Goal: Task Accomplishment & Management: Use online tool/utility

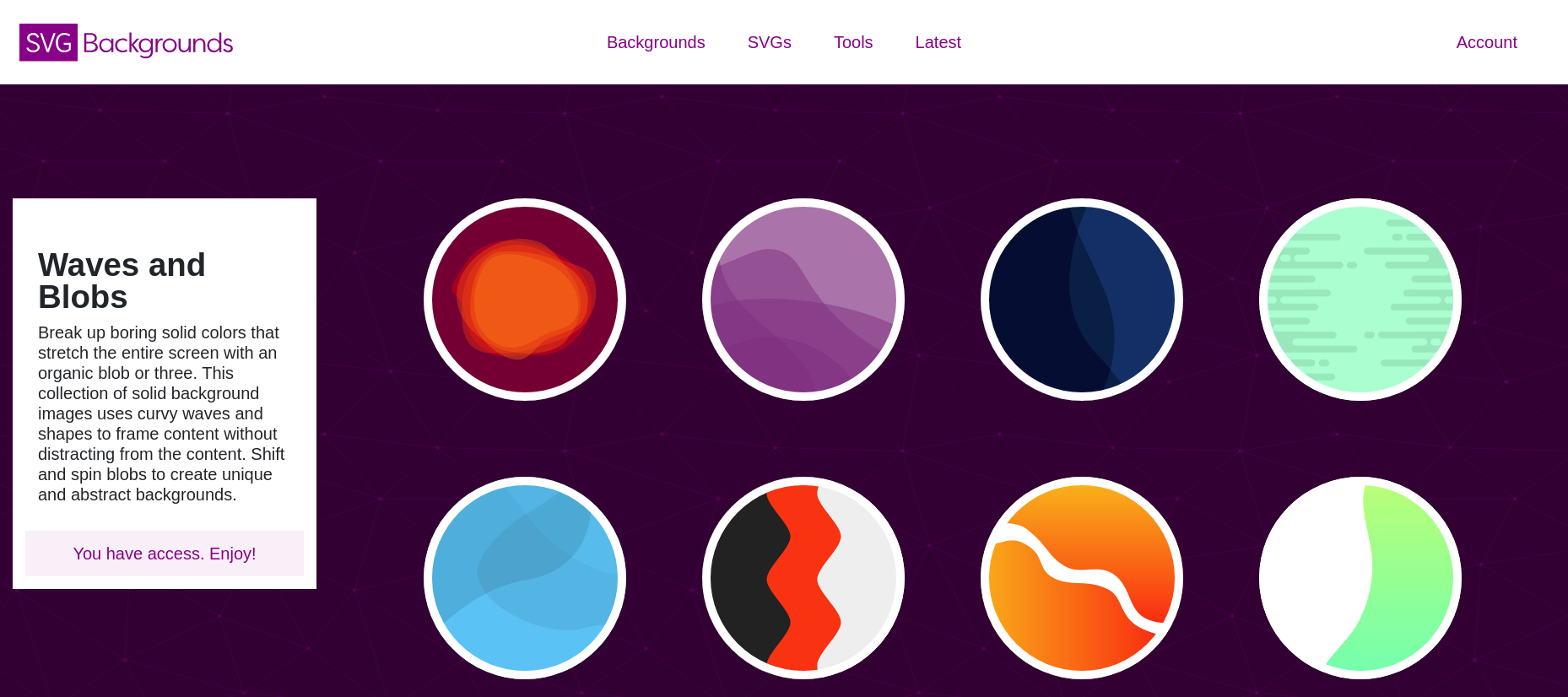
scroll to position [760, 0]
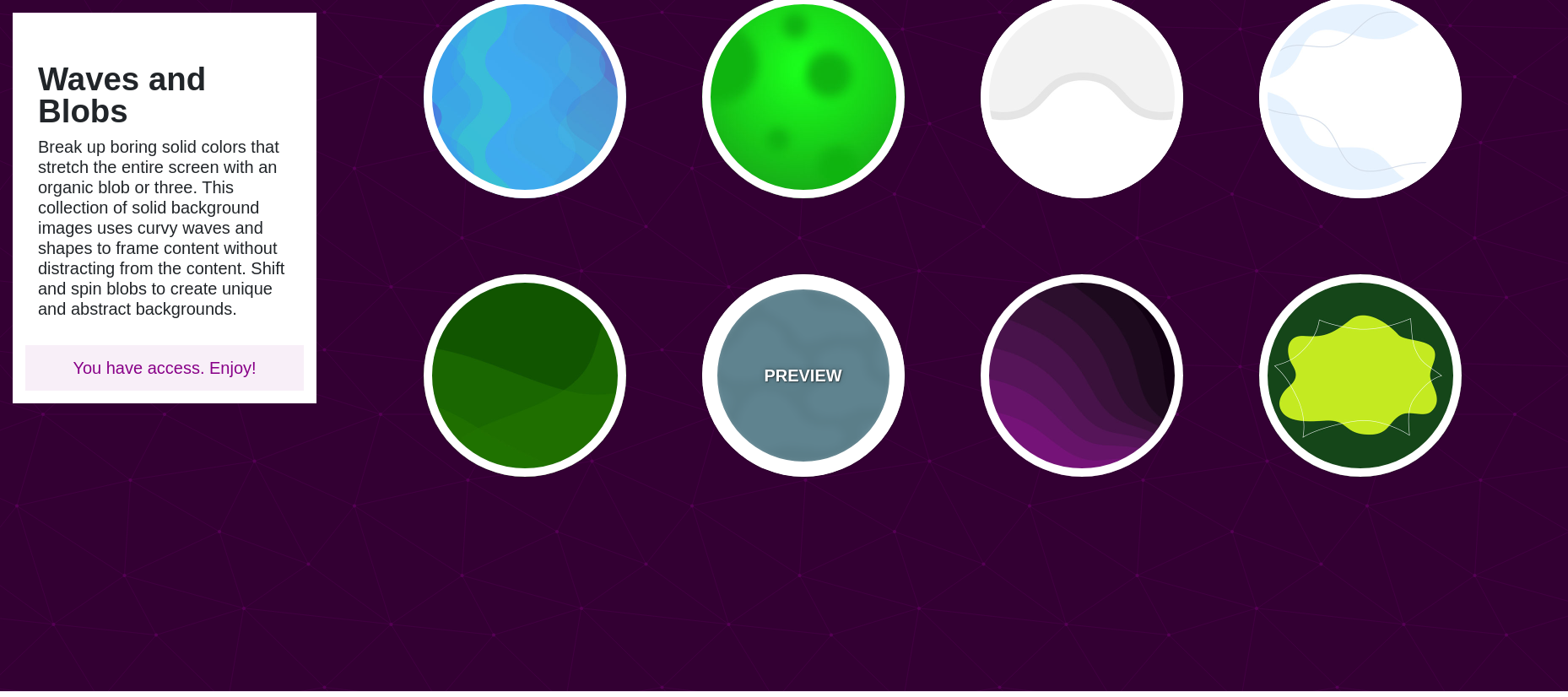
click at [815, 378] on p "PREVIEW" at bounding box center [803, 376] width 78 height 26
type input "#6699AA"
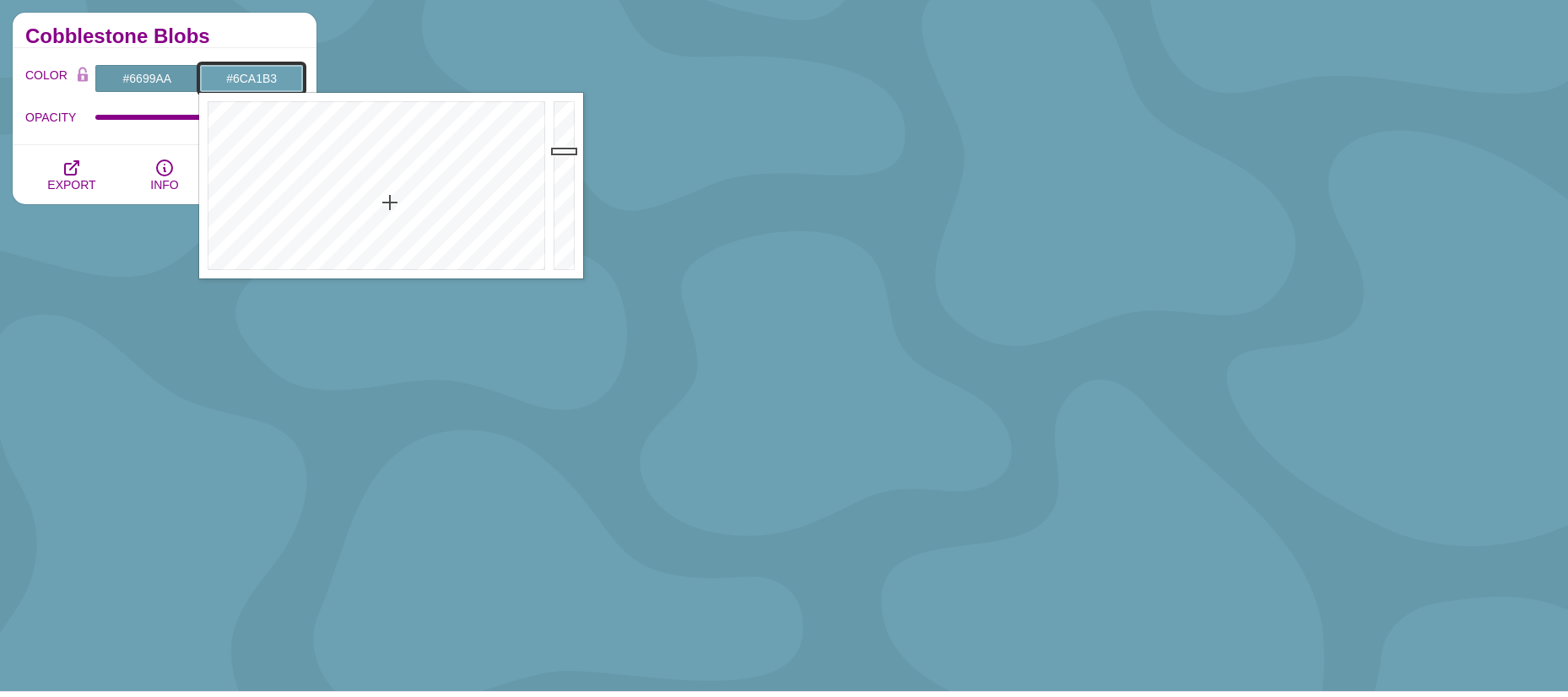
click at [223, 80] on input "#6CA1B3" at bounding box center [251, 78] width 105 height 28
click at [385, 204] on div at bounding box center [374, 185] width 350 height 186
drag, startPoint x: 560, startPoint y: 145, endPoint x: 562, endPoint y: 128, distance: 17.1
click at [562, 128] on div at bounding box center [566, 185] width 33 height 186
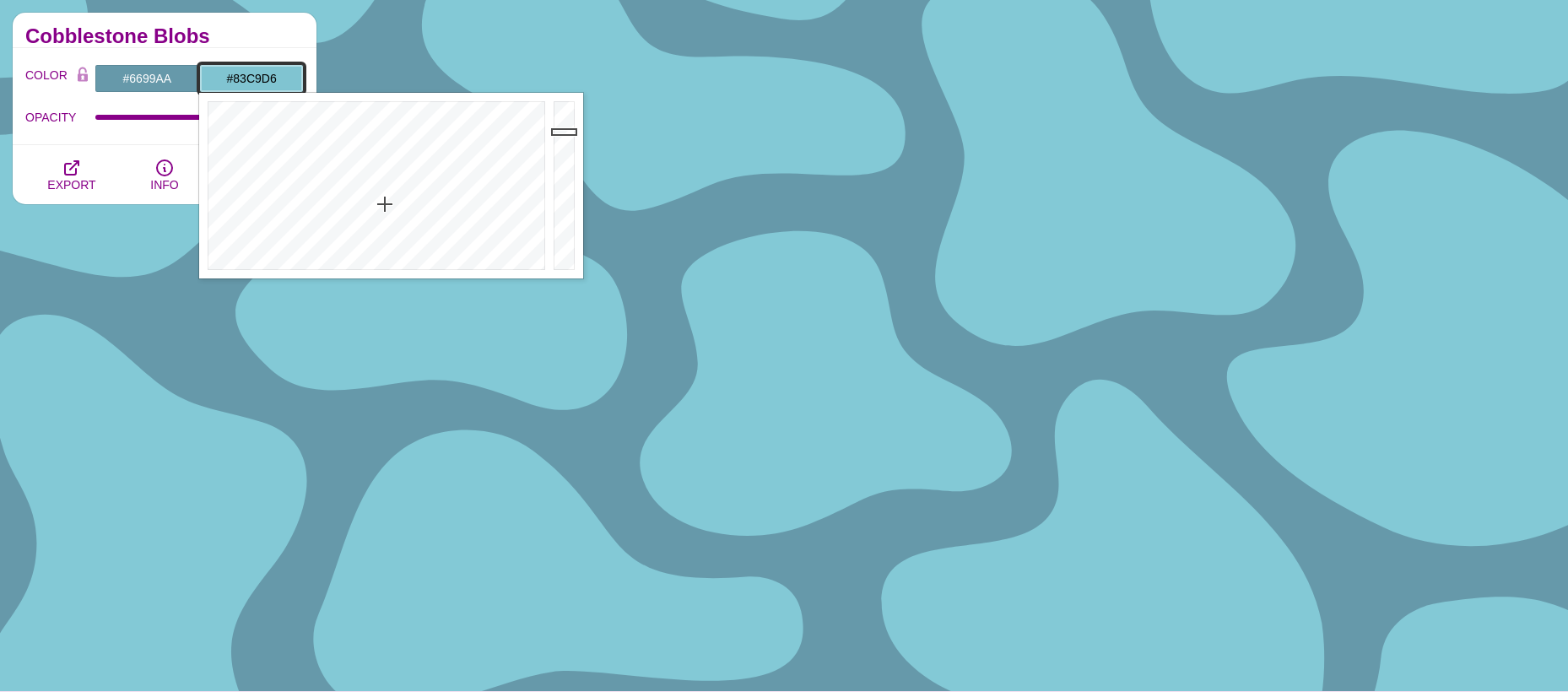
type input "#84CAD7"
click at [565, 128] on div at bounding box center [566, 185] width 33 height 186
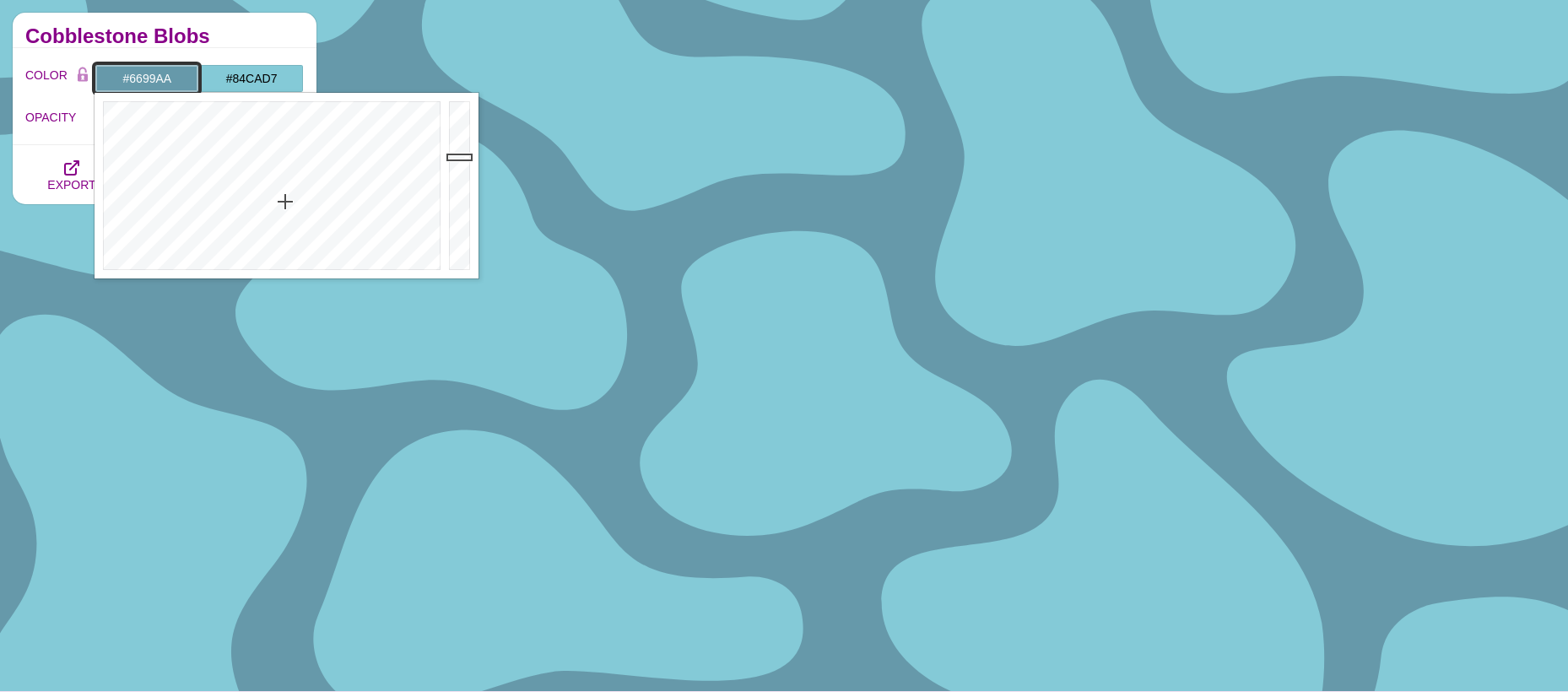
click at [148, 74] on input "#6699AA" at bounding box center [147, 78] width 105 height 28
drag, startPoint x: 284, startPoint y: 199, endPoint x: 314, endPoint y: 198, distance: 30.0
click at [314, 198] on div at bounding box center [269, 185] width 350 height 186
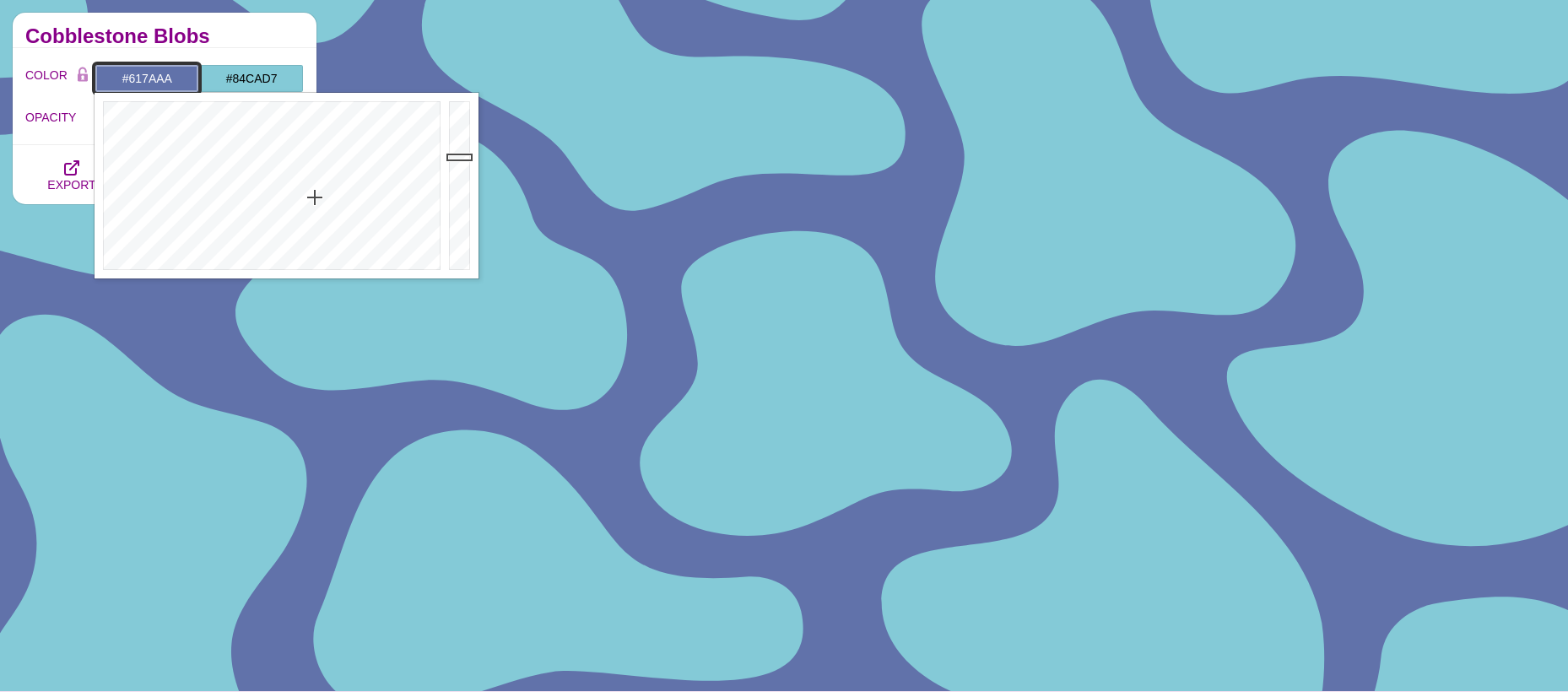
type input "#617BAA"
click at [308, 198] on div at bounding box center [269, 185] width 350 height 186
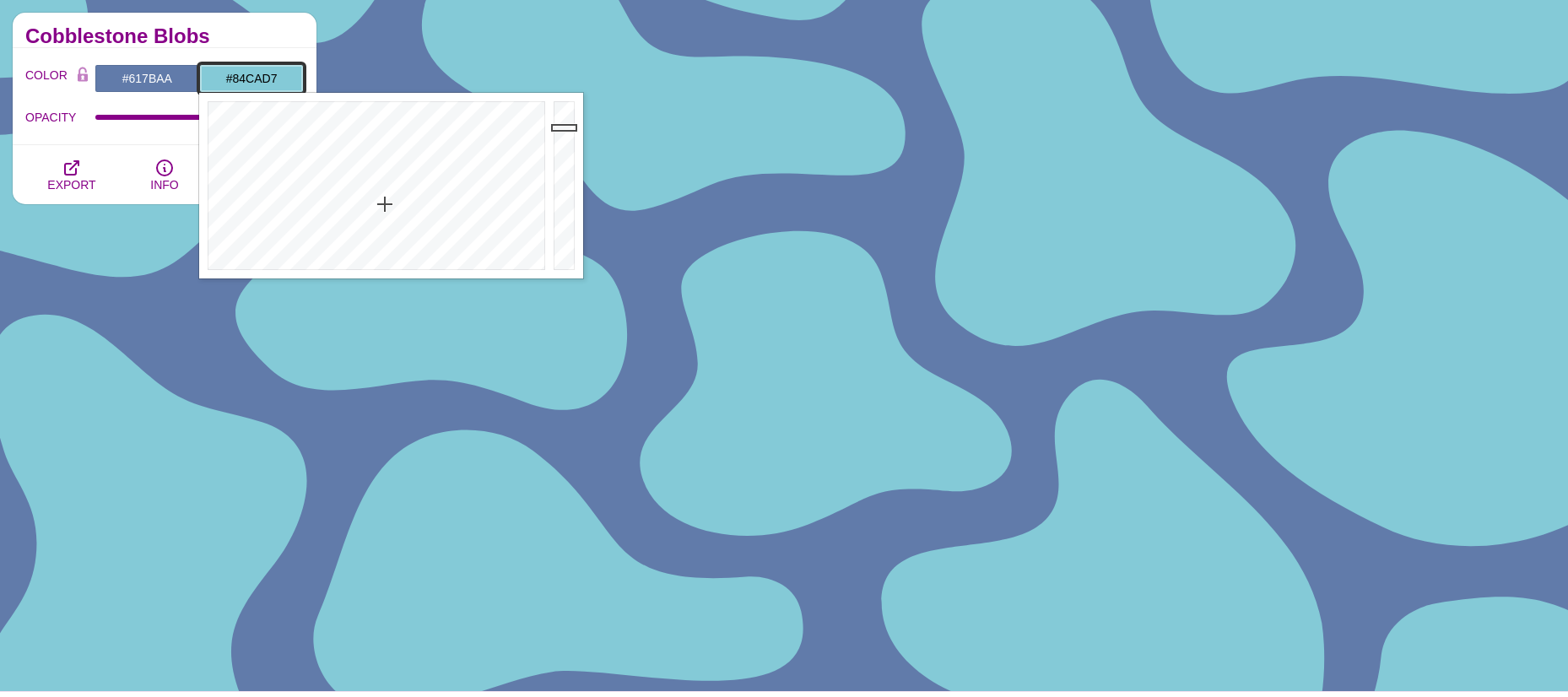
click at [245, 80] on input "#84CAD7" at bounding box center [251, 78] width 105 height 28
drag, startPoint x: 386, startPoint y: 203, endPoint x: 303, endPoint y: 203, distance: 83.0
click at [303, 203] on div at bounding box center [374, 185] width 350 height 186
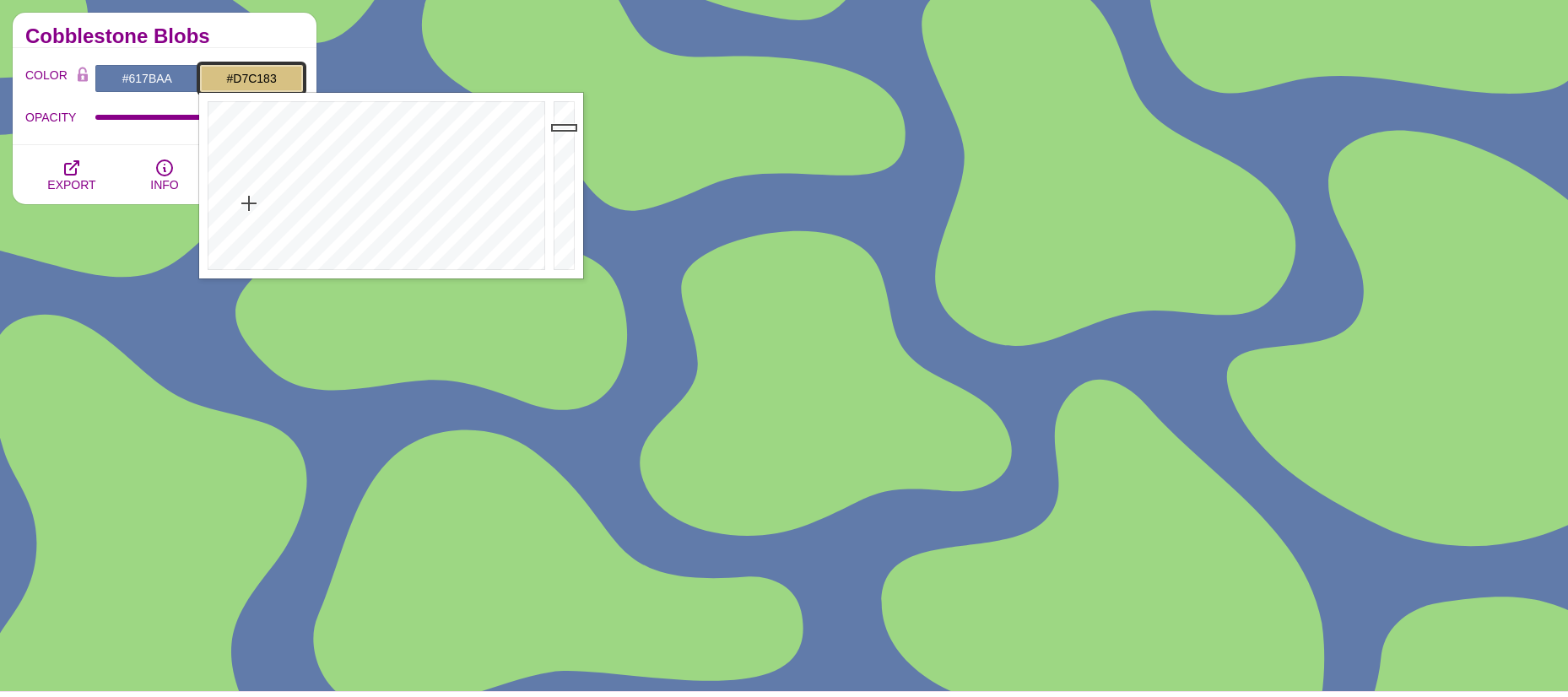
drag, startPoint x: 303, startPoint y: 203, endPoint x: 249, endPoint y: 203, distance: 54.0
click at [249, 203] on div at bounding box center [374, 185] width 350 height 186
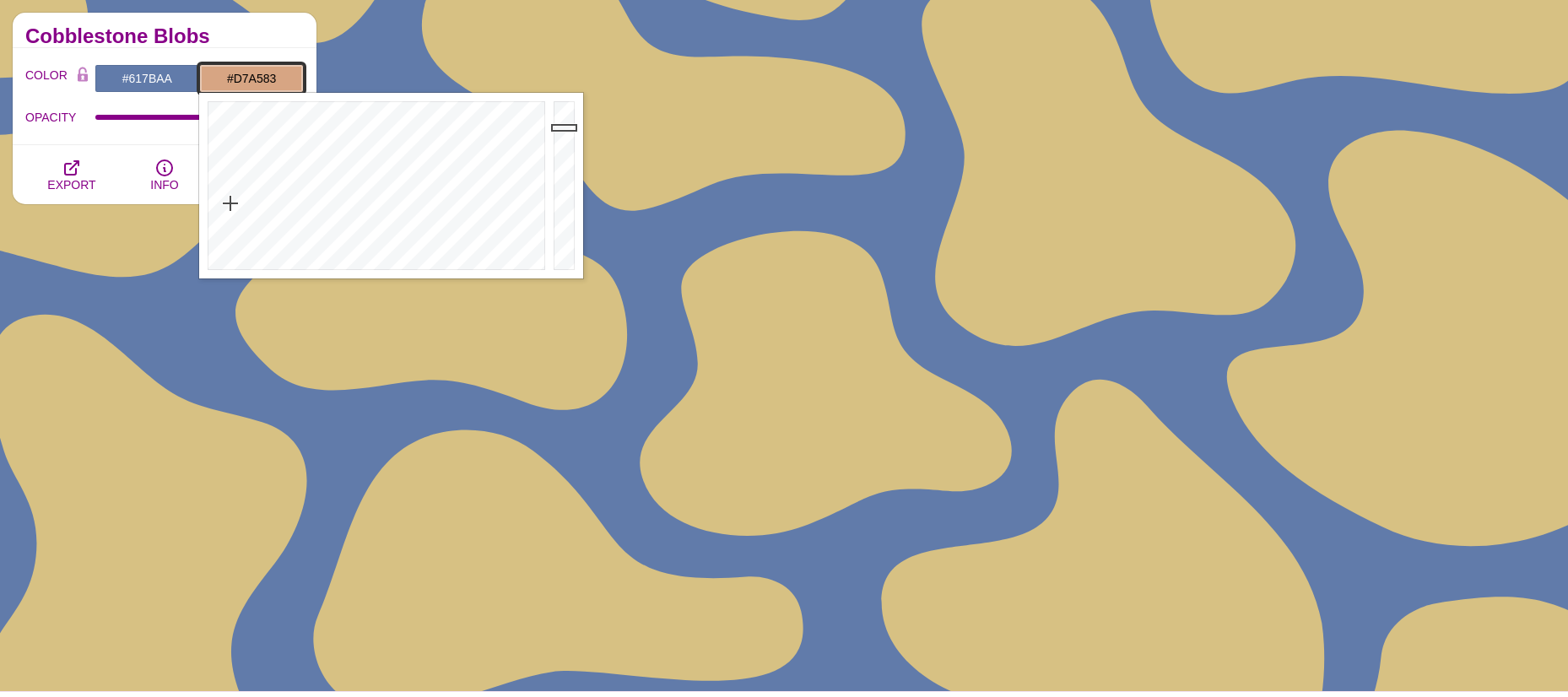
drag, startPoint x: 250, startPoint y: 203, endPoint x: 230, endPoint y: 203, distance: 20.0
click at [230, 203] on div at bounding box center [374, 185] width 350 height 186
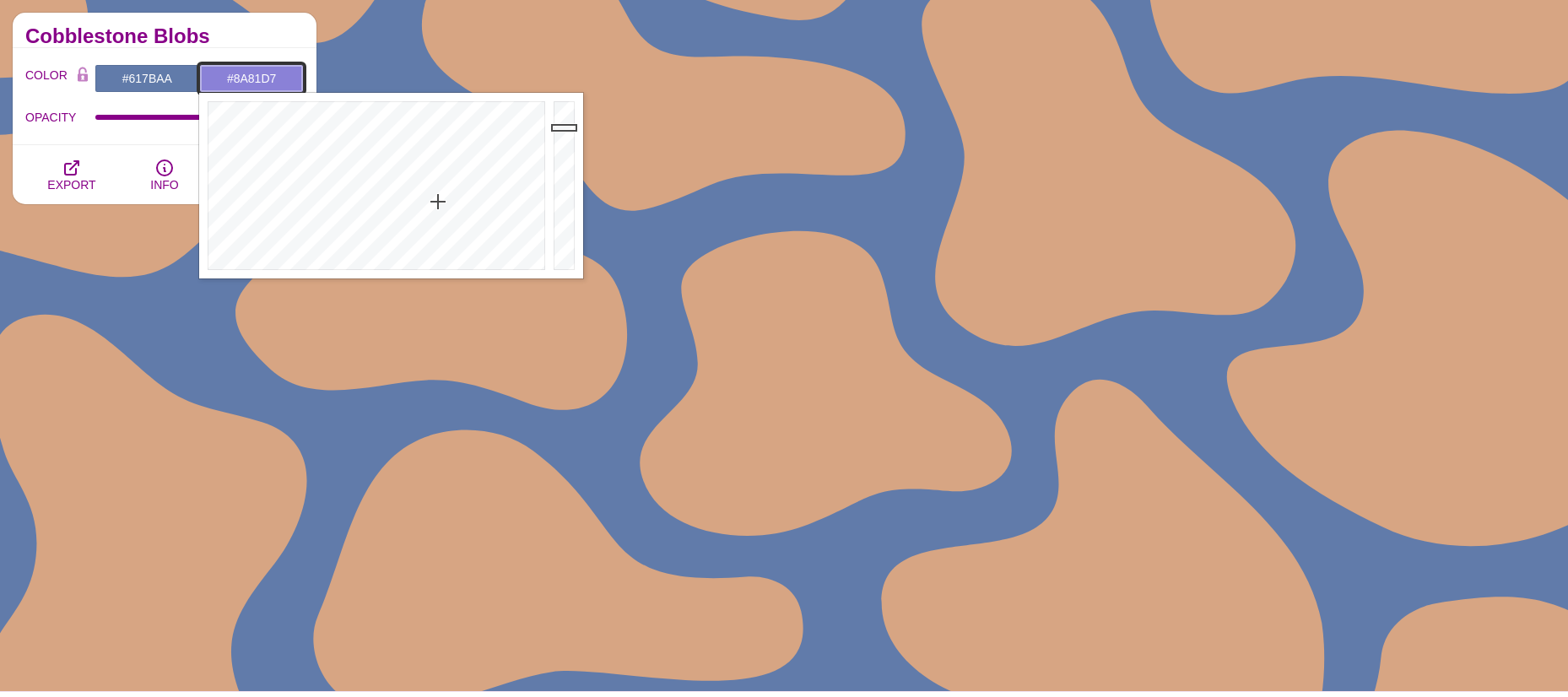
drag, startPoint x: 249, startPoint y: 202, endPoint x: 438, endPoint y: 201, distance: 189.0
click at [438, 201] on div at bounding box center [374, 185] width 350 height 186
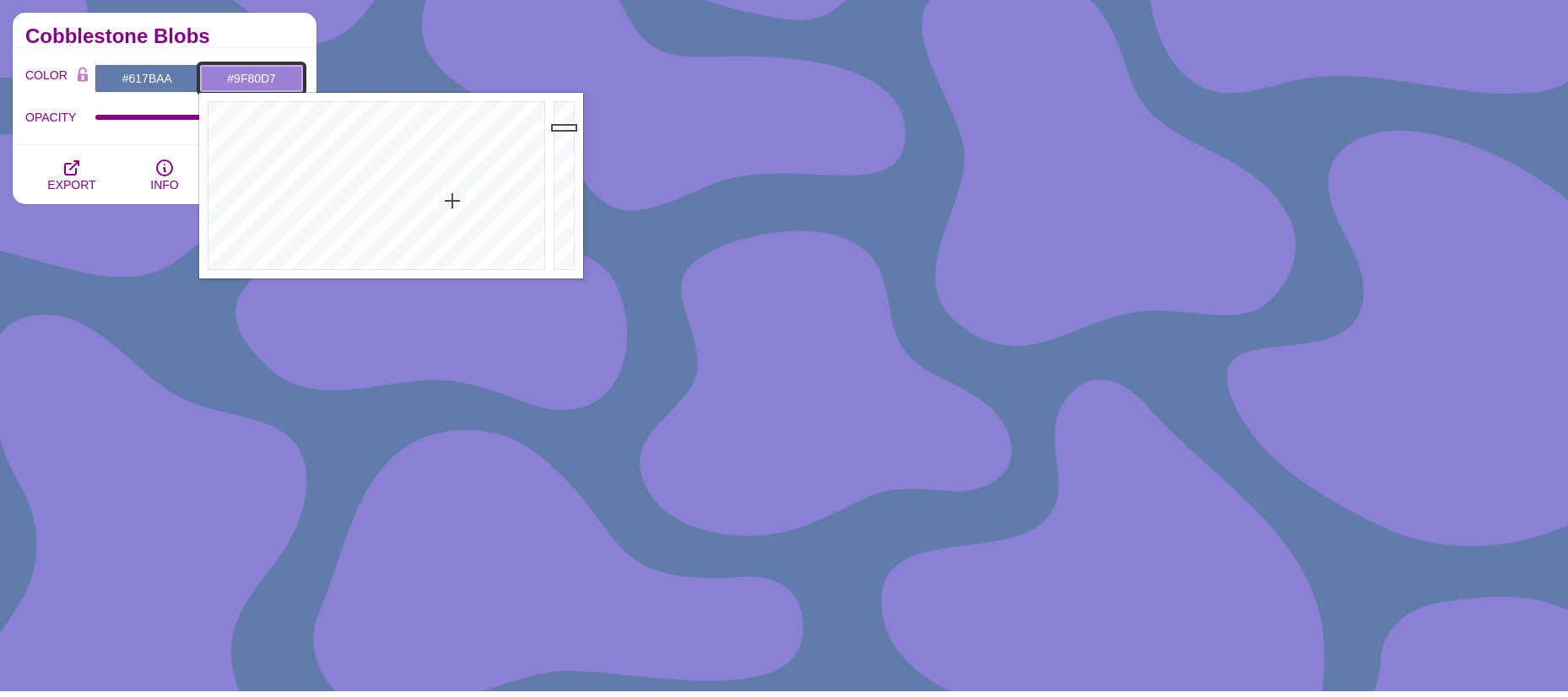
drag, startPoint x: 438, startPoint y: 201, endPoint x: 452, endPoint y: 200, distance: 14.0
click at [452, 200] on div at bounding box center [374, 185] width 350 height 186
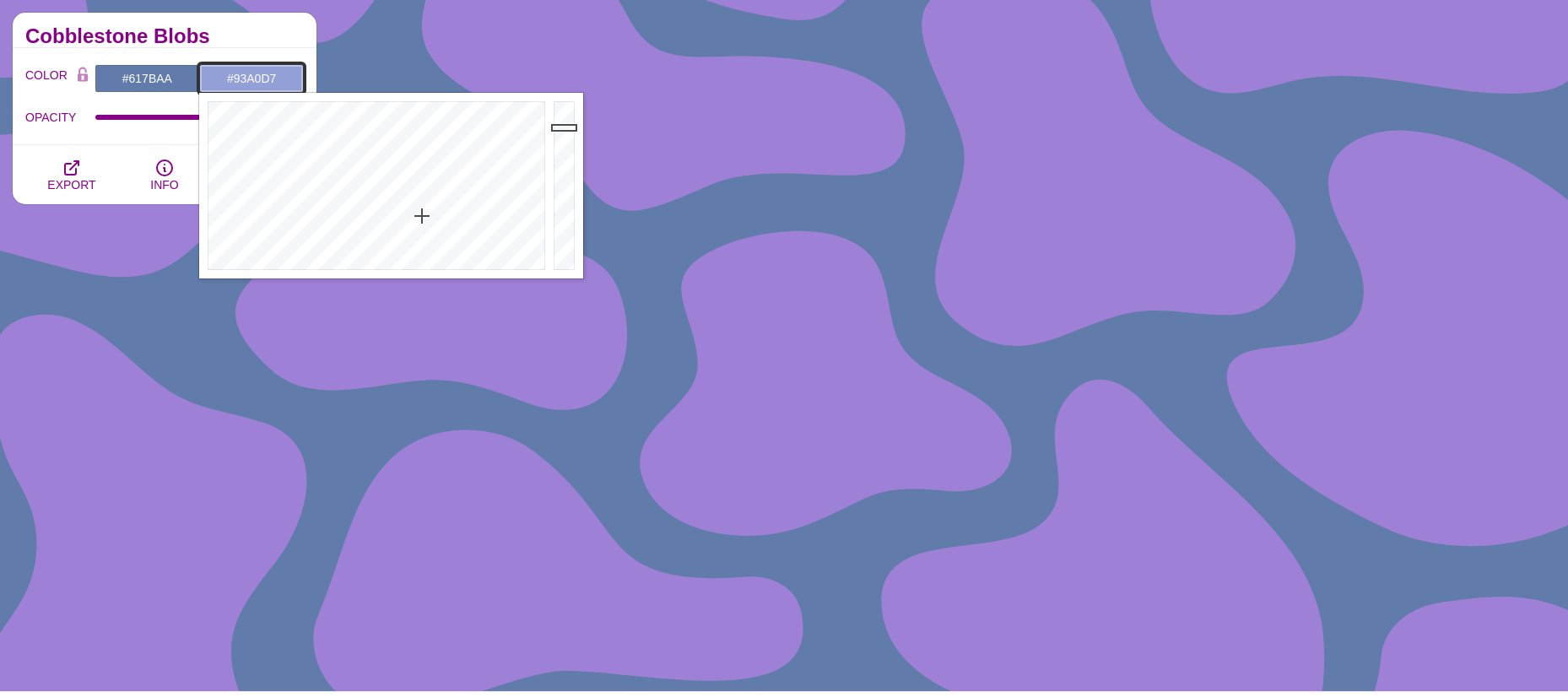
drag, startPoint x: 452, startPoint y: 200, endPoint x: 422, endPoint y: 216, distance: 34.0
click at [422, 216] on div at bounding box center [374, 185] width 350 height 186
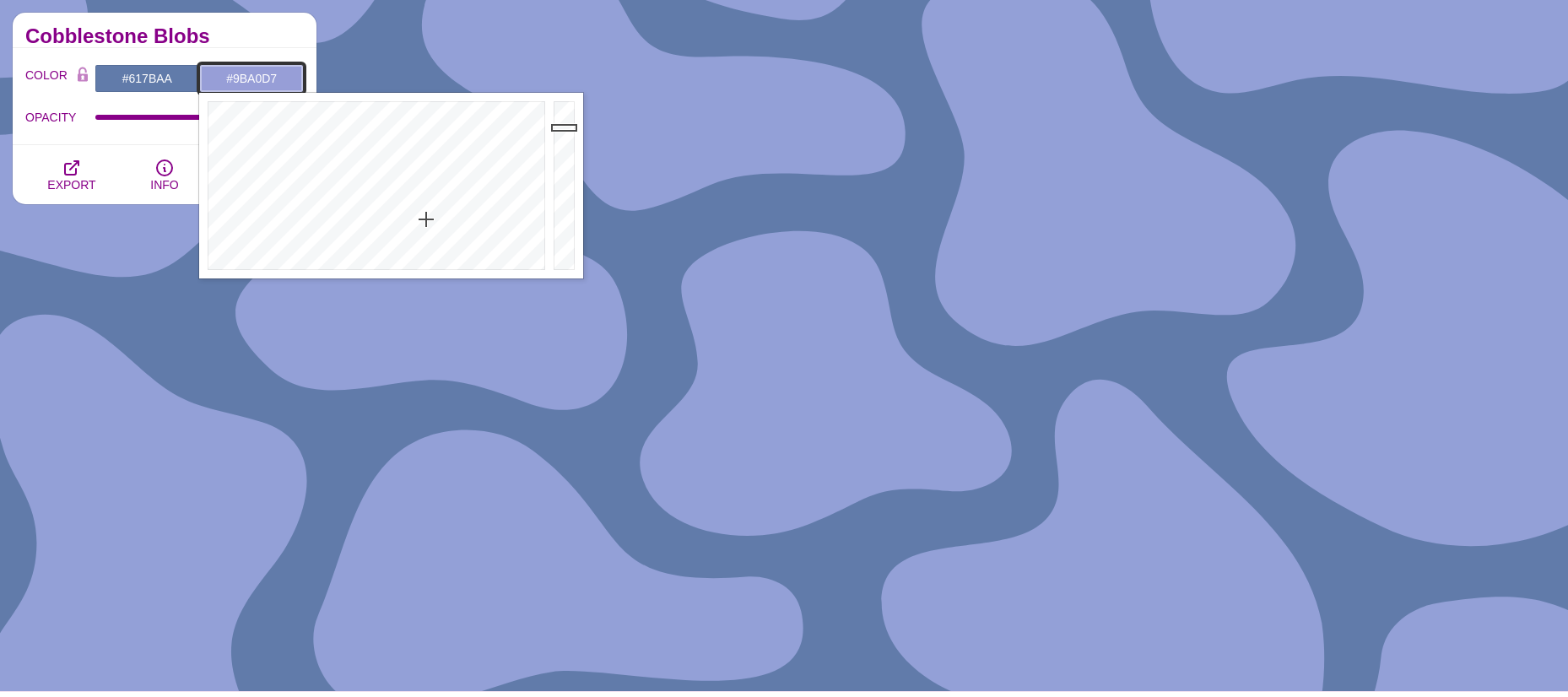
type input "#9CA1D7"
click at [427, 223] on div at bounding box center [374, 185] width 350 height 186
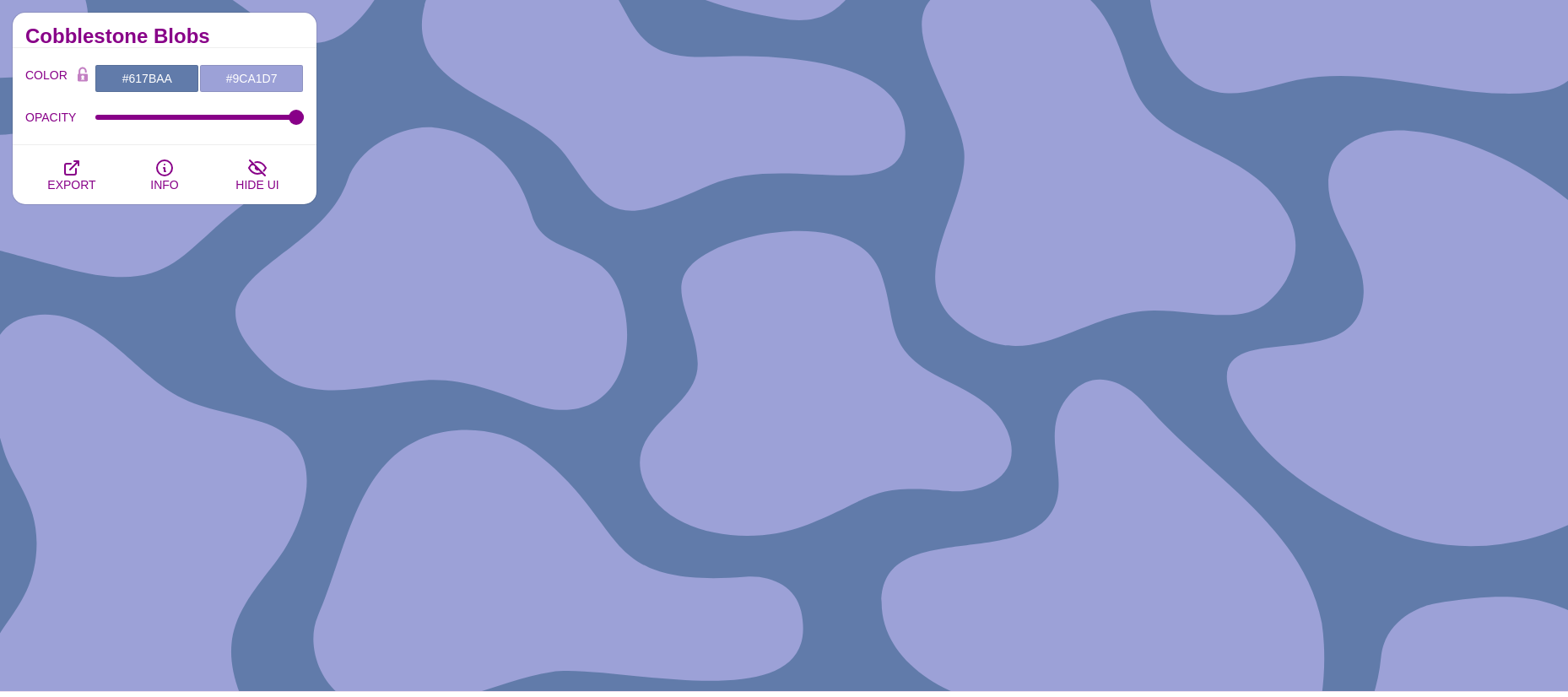
click at [146, 140] on div "COLOR #617BAA #9CA1D7 #000000 #444444 #555555 #666666 #777777 #888888 #999999 B…" at bounding box center [165, 96] width 304 height 97
drag, startPoint x: 298, startPoint y: 120, endPoint x: 290, endPoint y: 122, distance: 8.2
type input "0.97"
click at [290, 121] on input "OPACITY" at bounding box center [200, 117] width 209 height 7
click at [69, 148] on button "EXPORT" at bounding box center [72, 174] width 93 height 59
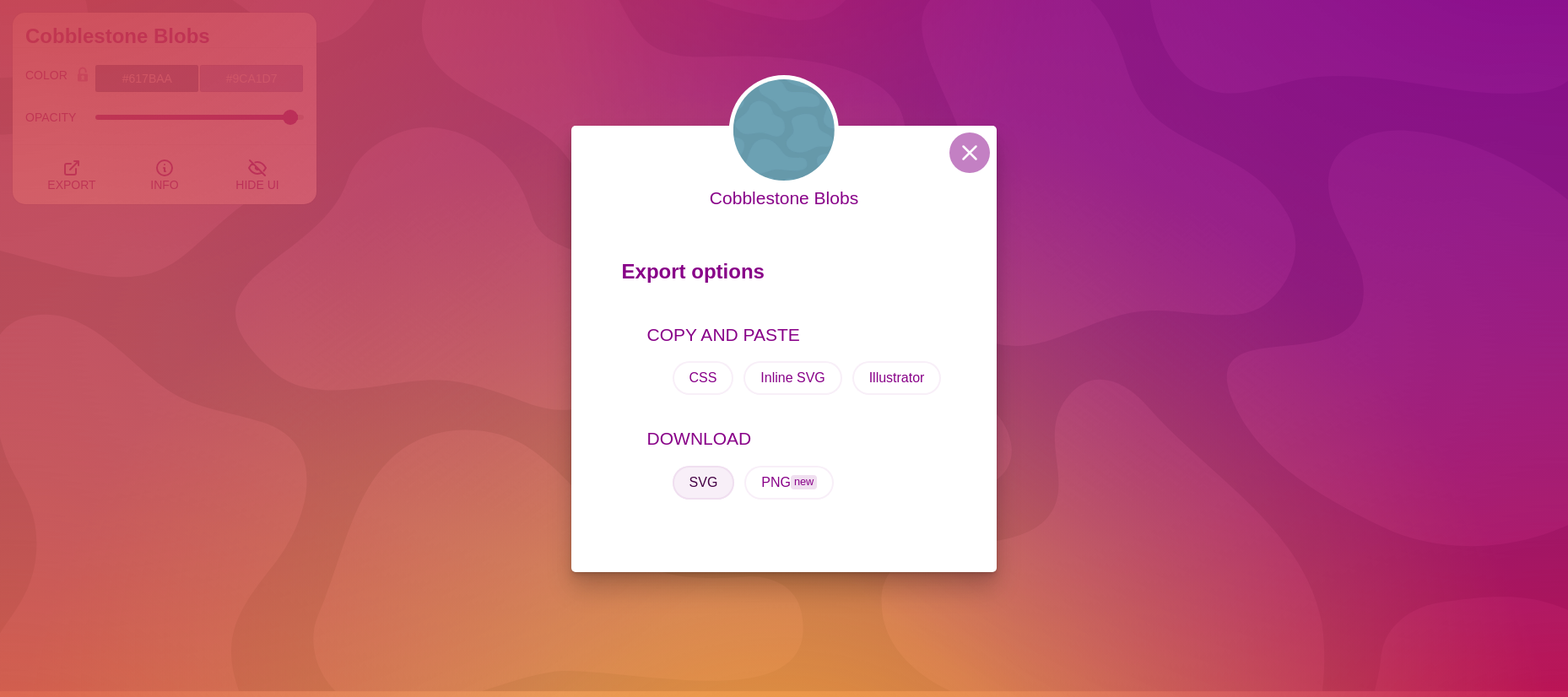
click at [702, 481] on button "SVG" at bounding box center [703, 482] width 63 height 33
click at [975, 146] on button at bounding box center [969, 152] width 40 height 40
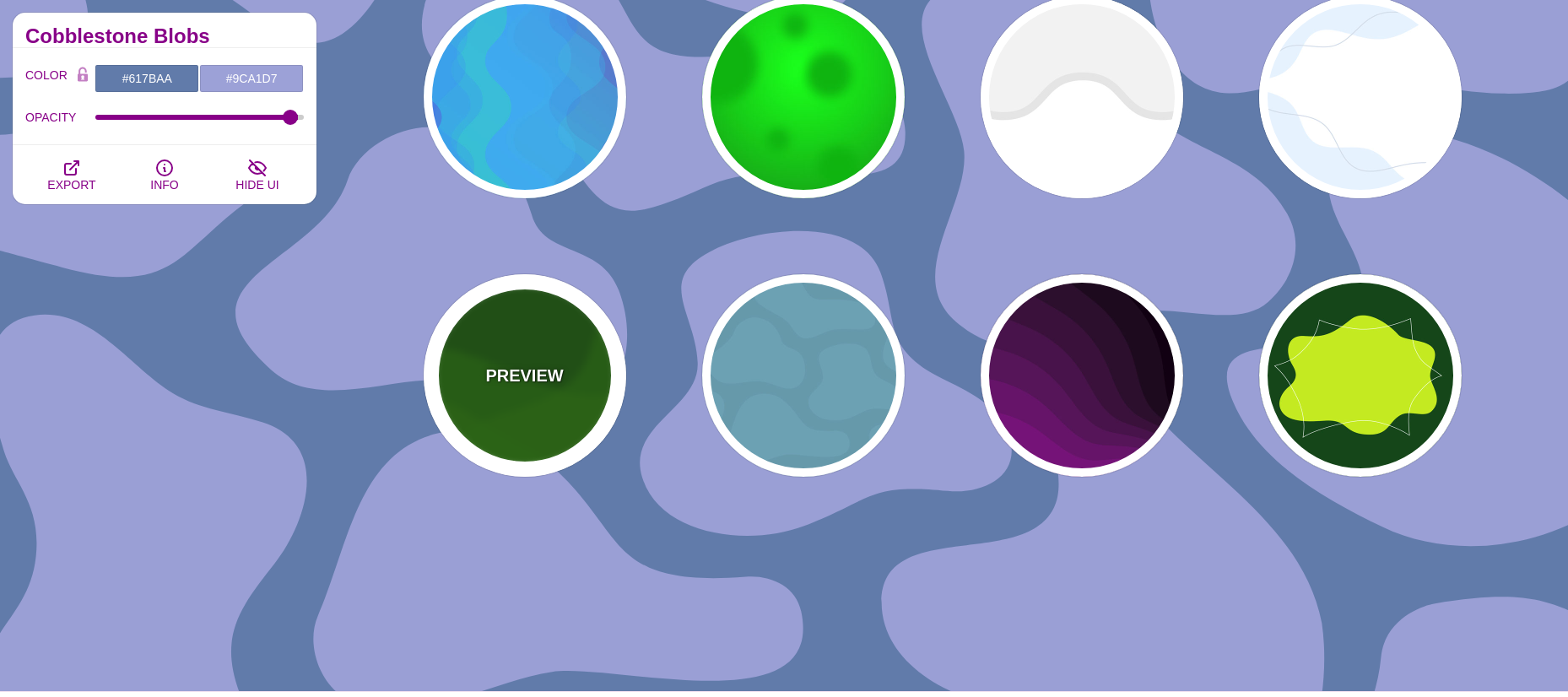
click at [500, 367] on p "PREVIEW" at bounding box center [524, 376] width 78 height 26
type input "#115500"
type input "#227700"
type input "0.5"
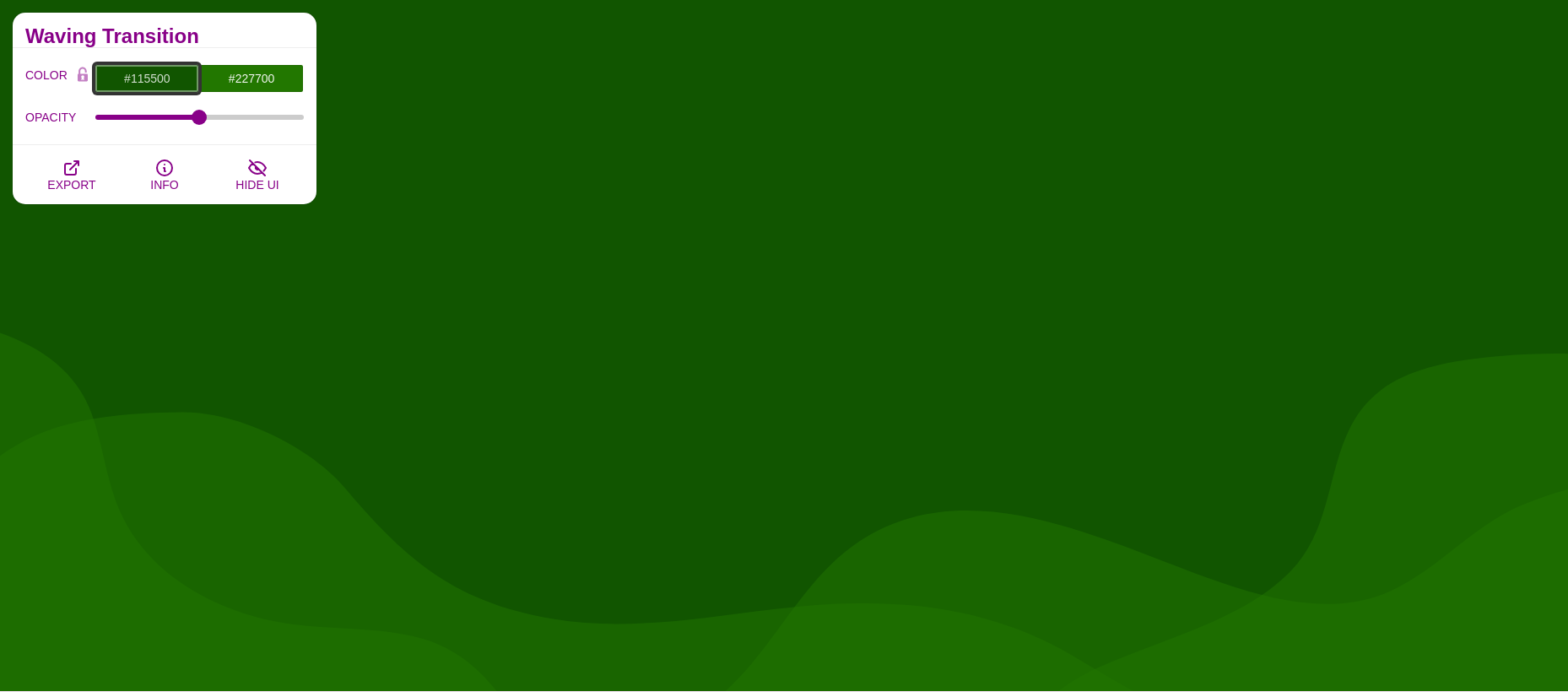
click at [171, 76] on input "#115500" at bounding box center [147, 78] width 105 height 28
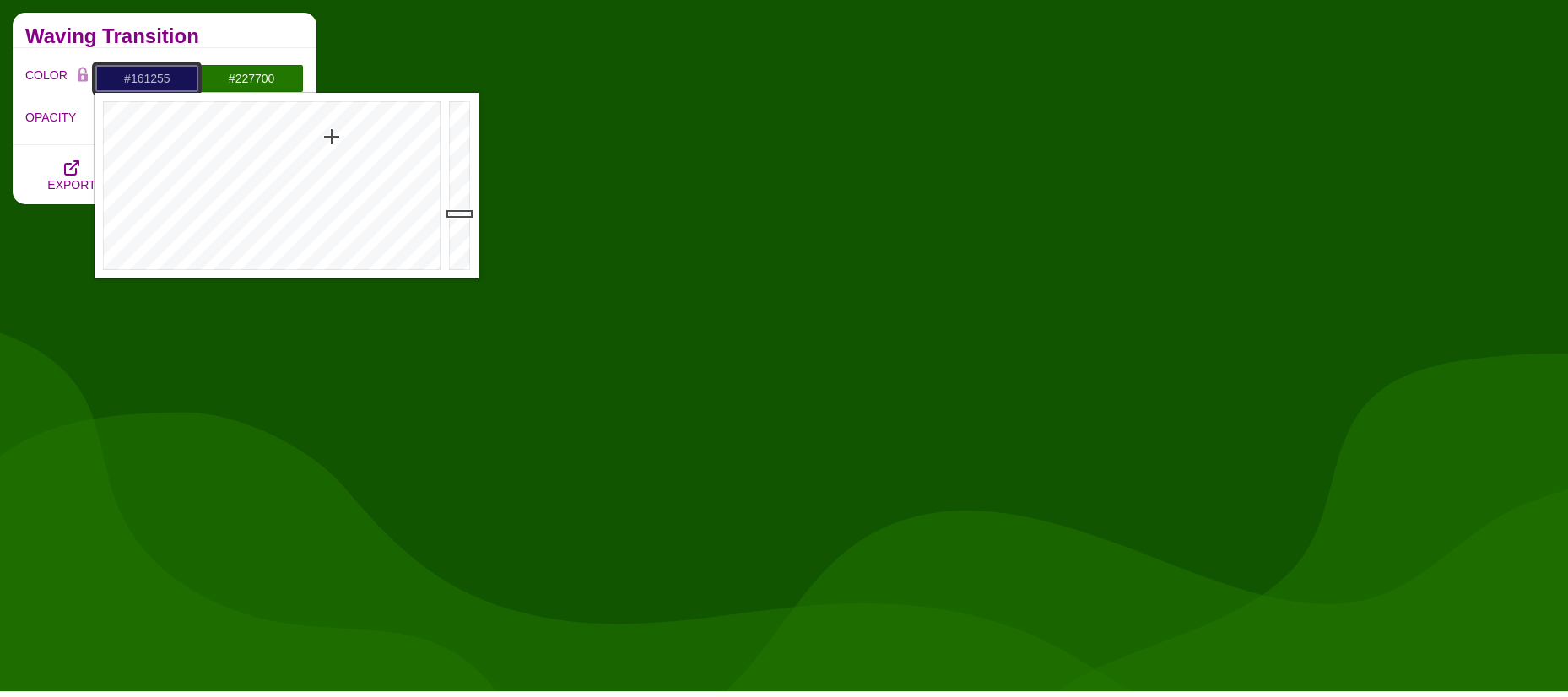
type input "#181255"
click at [332, 137] on div at bounding box center [269, 185] width 350 height 186
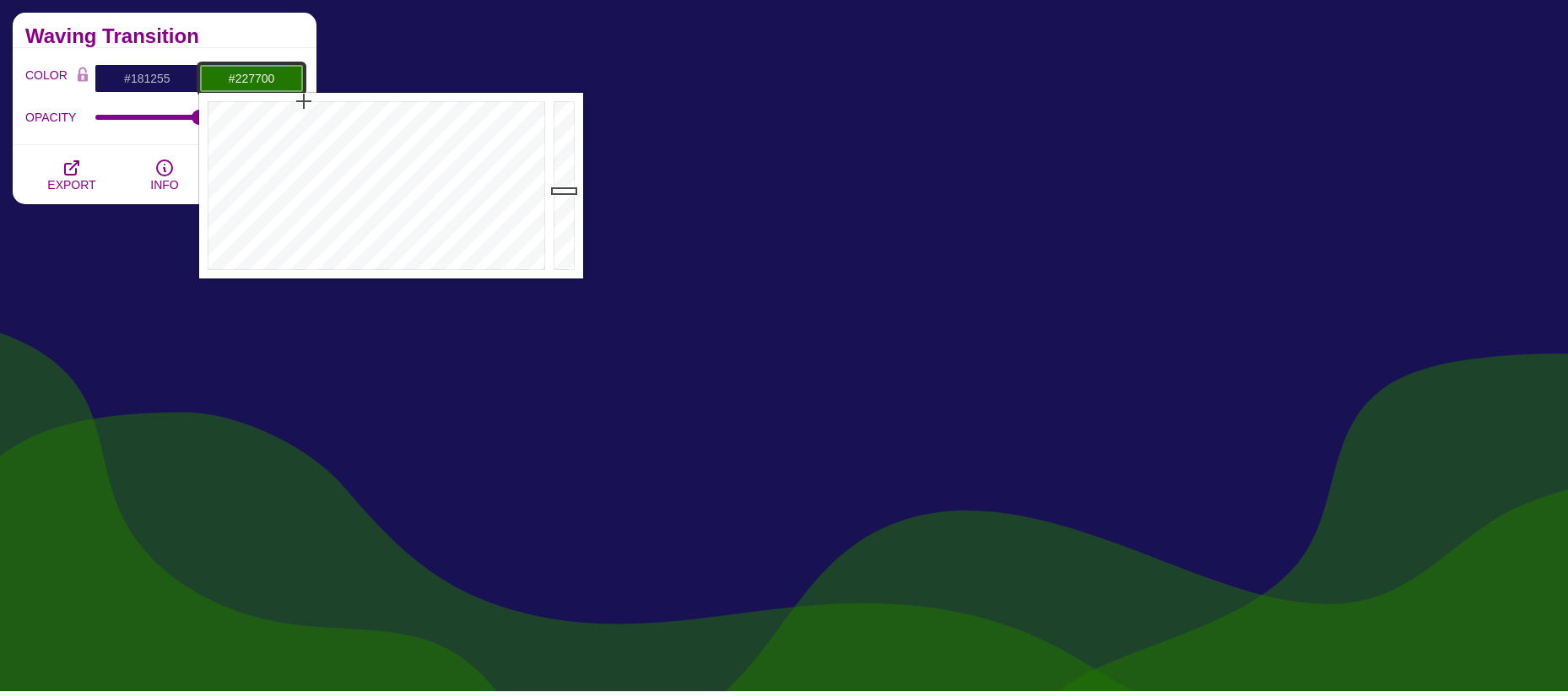
click at [240, 80] on input "#227700" at bounding box center [251, 78] width 105 height 28
drag, startPoint x: 380, startPoint y: 102, endPoint x: 402, endPoint y: 105, distance: 22.2
click at [402, 105] on div at bounding box center [374, 185] width 350 height 186
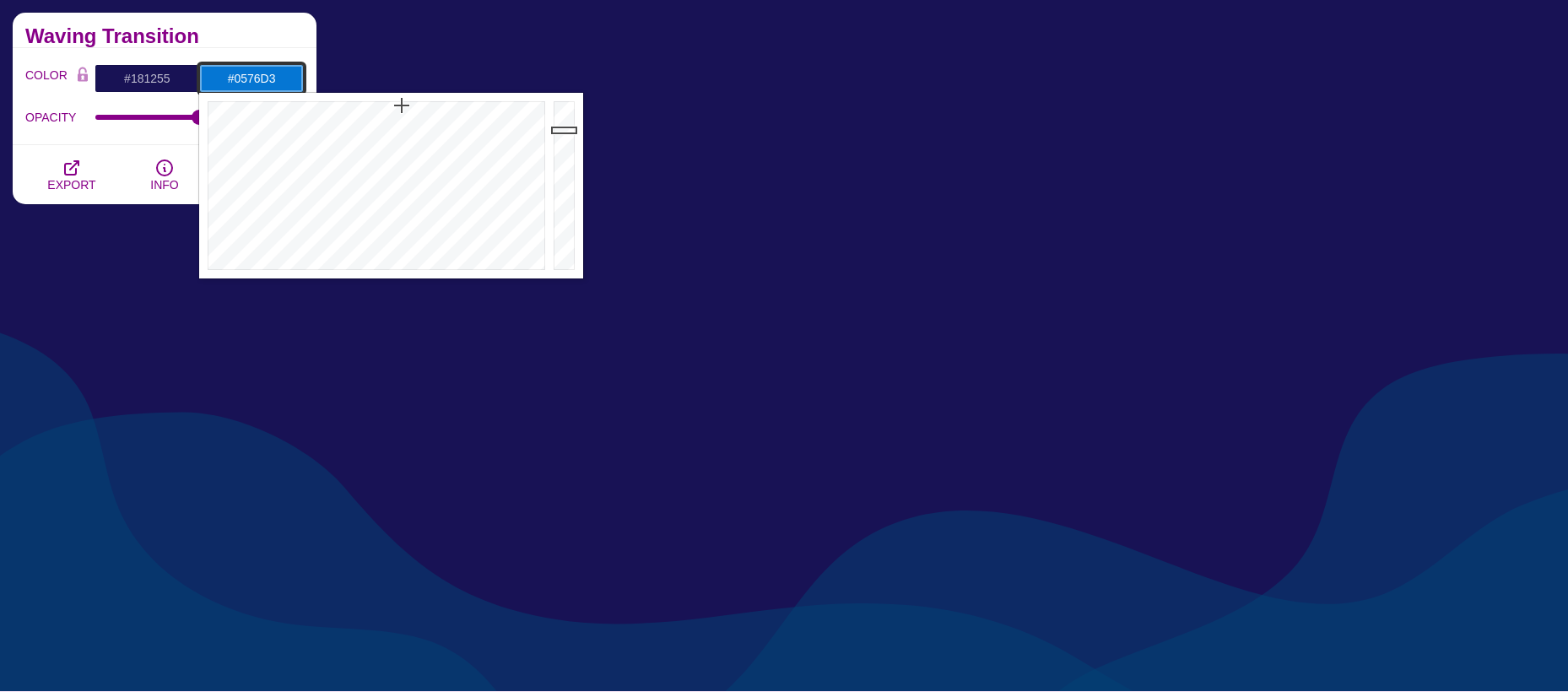
drag, startPoint x: 561, startPoint y: 168, endPoint x: 561, endPoint y: 130, distance: 38.0
click at [561, 130] on div at bounding box center [566, 185] width 33 height 186
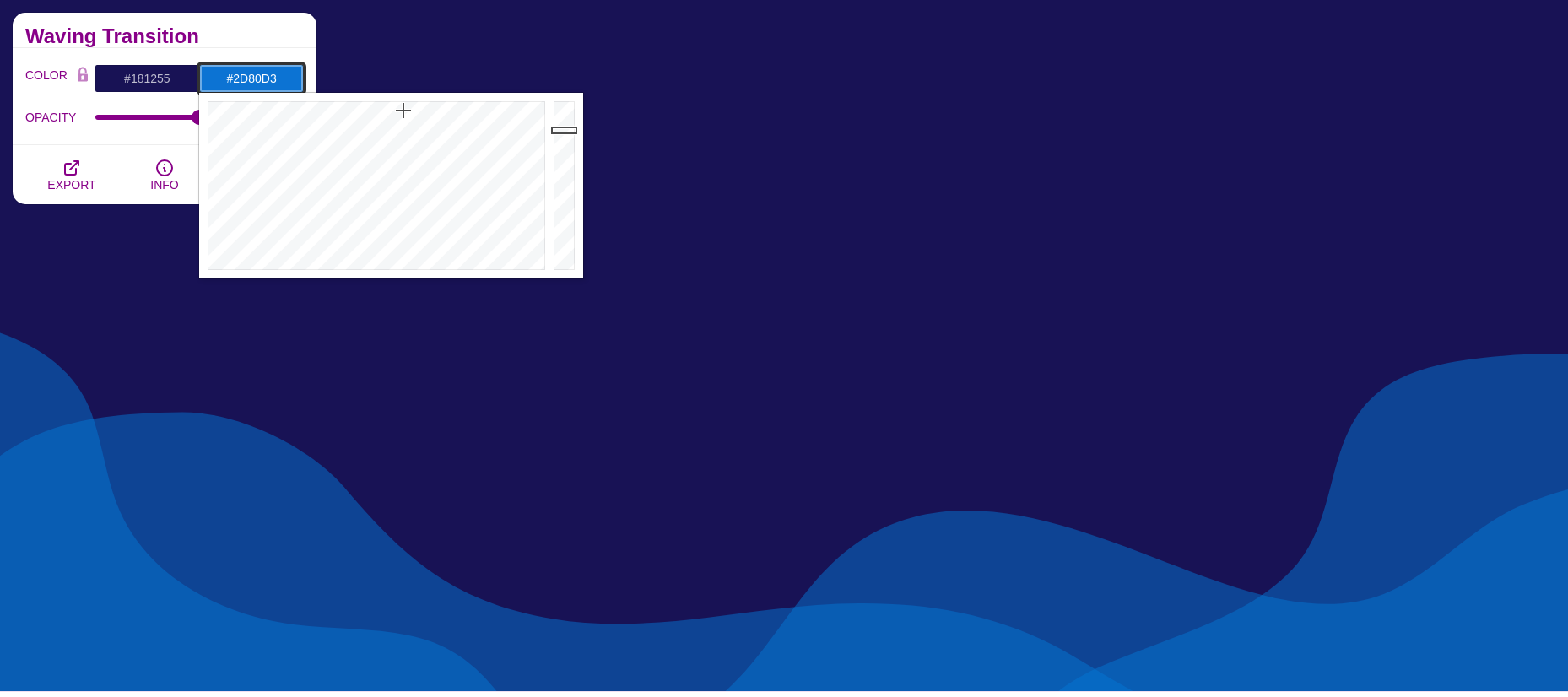
type input "#2E81D3"
drag, startPoint x: 404, startPoint y: 110, endPoint x: 404, endPoint y: 138, distance: 28.0
click at [404, 138] on div at bounding box center [374, 185] width 350 height 186
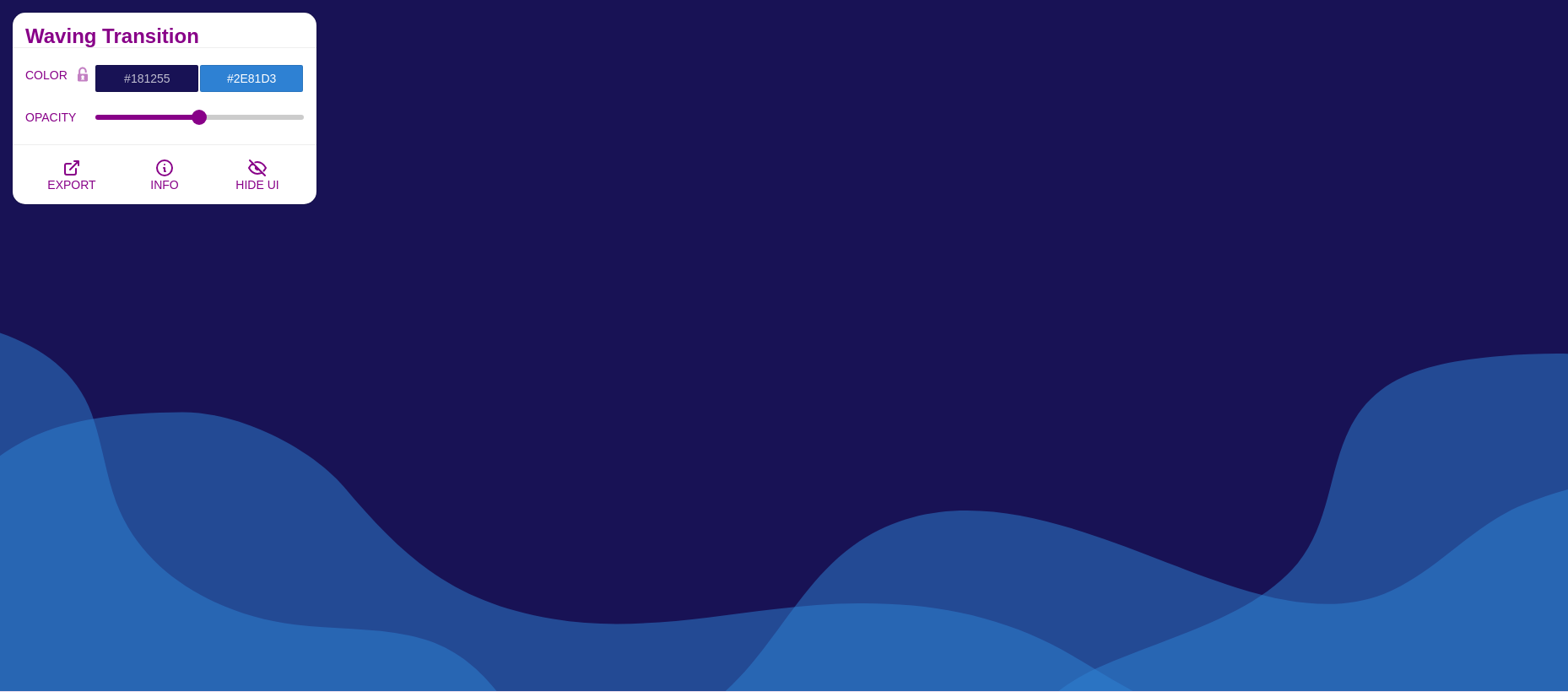
click at [137, 141] on div "COLOR #181255 #2E81D3 #000000 #444444 #555555 #666666 #777777 #888888 #999999 B…" at bounding box center [165, 96] width 304 height 97
type input "0.49"
click at [199, 121] on input "OPACITY" at bounding box center [200, 117] width 209 height 7
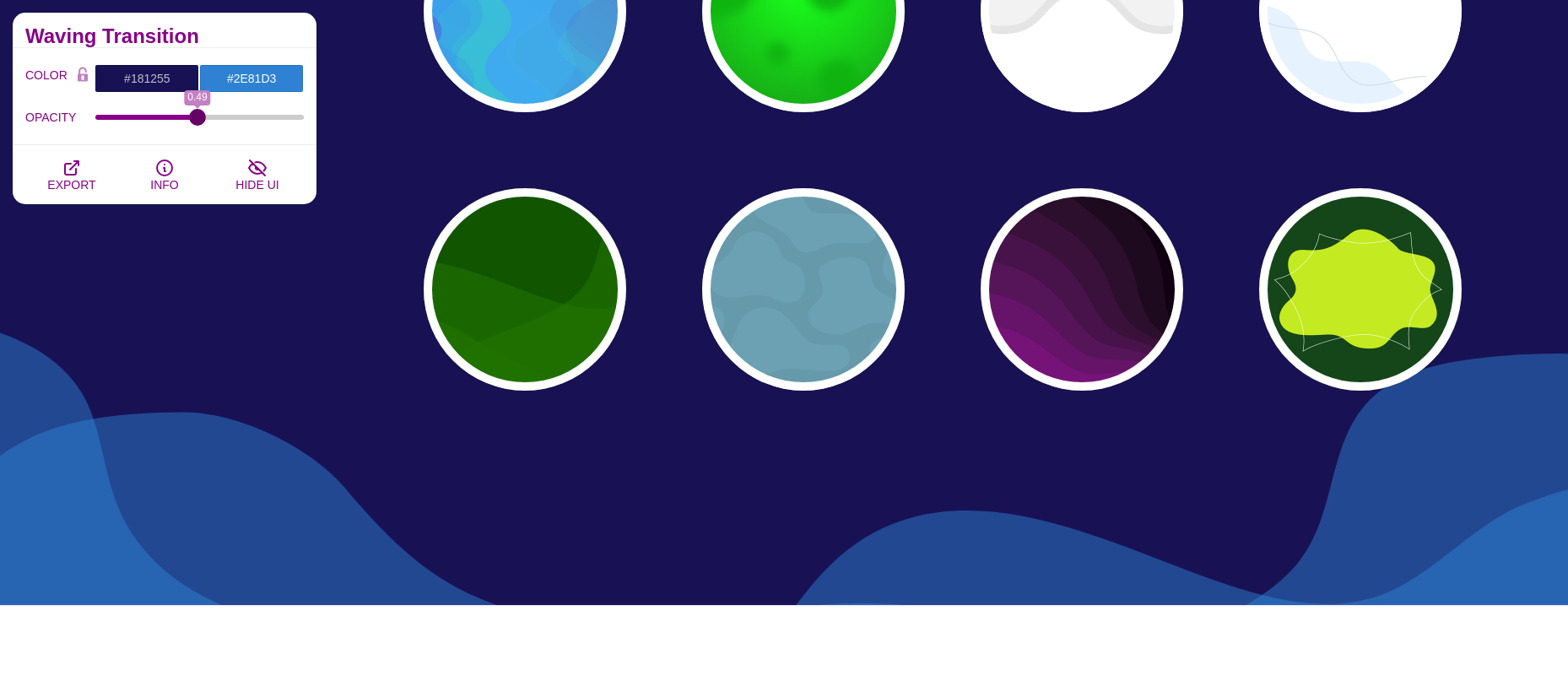
scroll to position [928, 0]
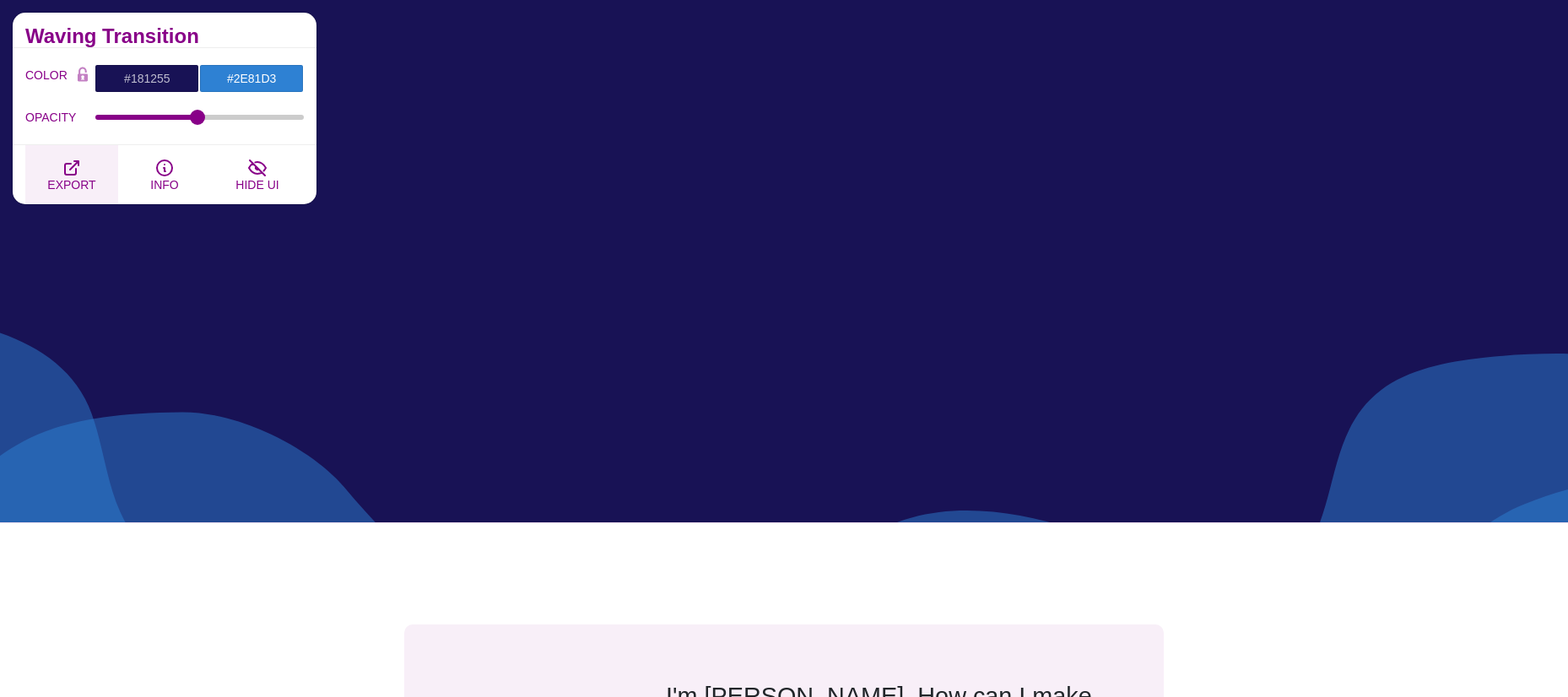
click at [81, 170] on icon "button" at bounding box center [72, 168] width 21 height 21
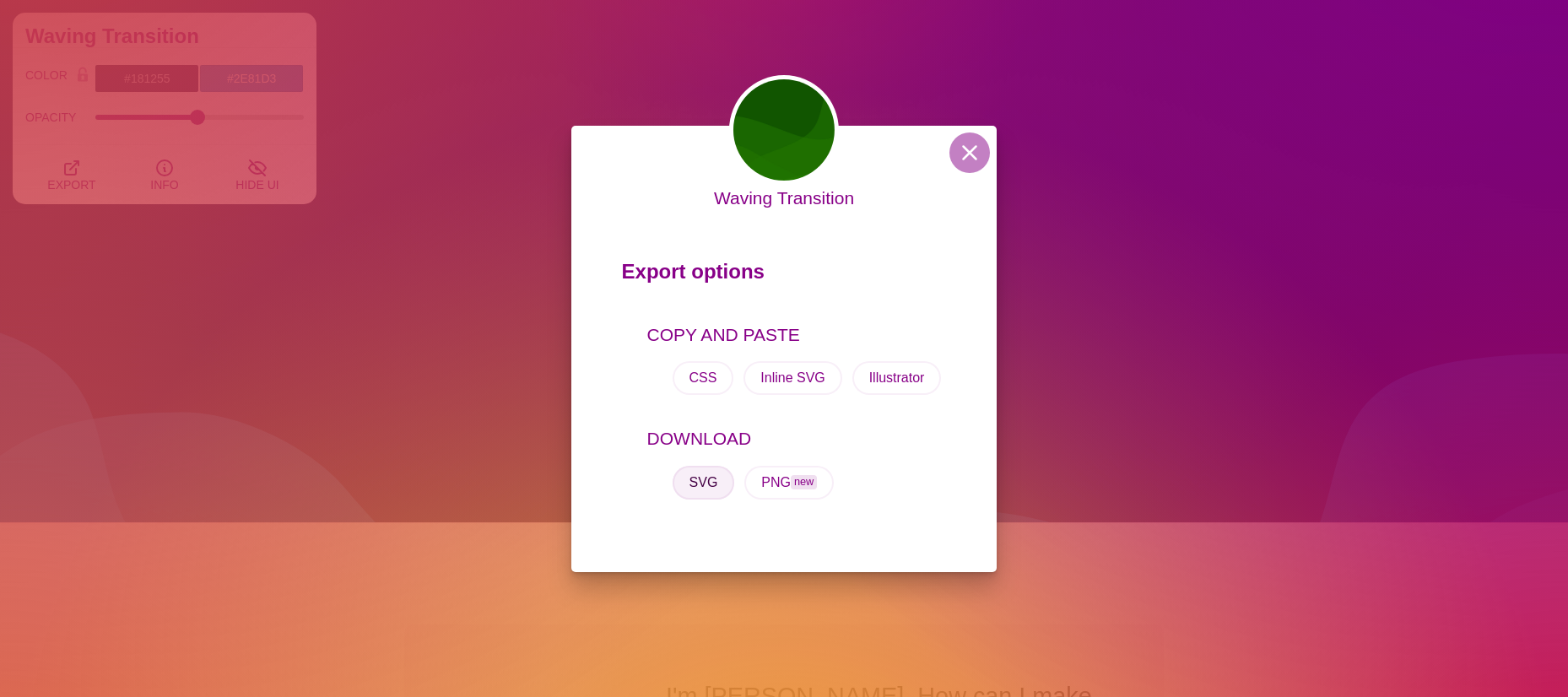
click at [709, 479] on button "SVG" at bounding box center [703, 482] width 63 height 33
click at [963, 144] on button at bounding box center [969, 152] width 40 height 40
